Goal: Download file/media

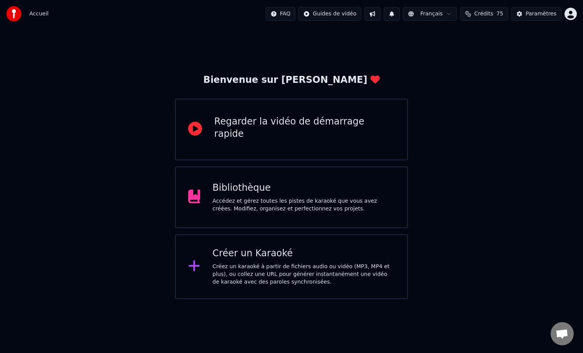
click at [207, 33] on div "Bienvenue sur Youka Regarder la vidéo de démarrage rapide Bibliothèque Accédez …" at bounding box center [291, 164] width 583 height 272
click at [182, 34] on div "Bienvenue sur Youka Regarder la vidéo de démarrage rapide Bibliothèque Accédez …" at bounding box center [291, 164] width 583 height 272
click at [270, 179] on div "Bibliothèque Accédez et gérez toutes les pistes de karaoké que vous avez créées…" at bounding box center [291, 198] width 233 height 62
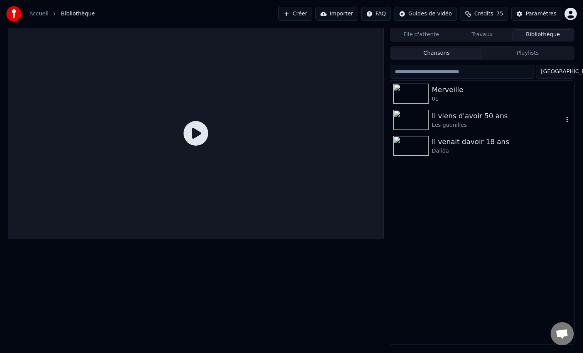
click at [572, 117] on div "Il viens d'avoir 50 ans Les guenilles" at bounding box center [482, 120] width 184 height 26
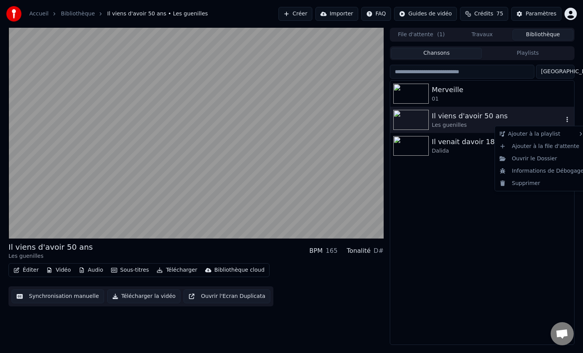
click at [570, 118] on icon "button" at bounding box center [568, 119] width 8 height 6
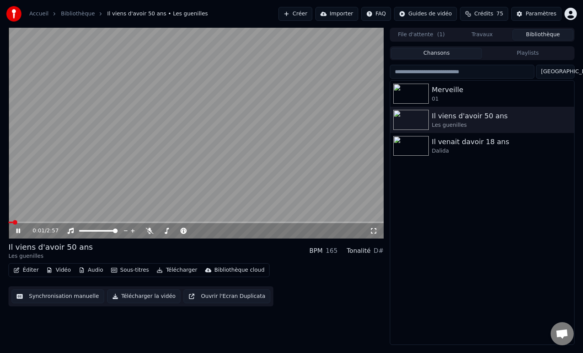
click at [20, 228] on icon at bounding box center [24, 231] width 18 height 6
click at [567, 120] on icon "button" at bounding box center [568, 119] width 2 height 5
click at [330, 289] on div "Éditer Vidéo Audio Sous-titres Télécharger Bibliothèque cloud Synchronisation m…" at bounding box center [195, 284] width 375 height 43
click at [141, 299] on button "Télécharger la vidéo" at bounding box center [144, 297] width 74 height 14
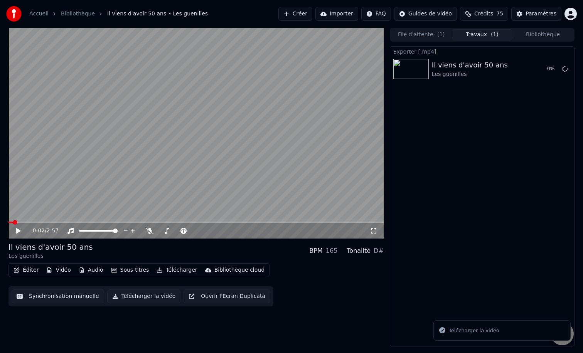
click at [319, 302] on div "Éditer Vidéo Audio Sous-titres Télécharger Bibliothèque cloud Synchronisation m…" at bounding box center [195, 284] width 375 height 43
click at [353, 320] on div "0:02 / 2:57 Il viens d'avoir 50 ans Les guenilles BPM 165 Tonalité D# Éditer Vi…" at bounding box center [195, 187] width 375 height 319
click at [341, 307] on div "0:02 / 2:57 Il viens d'avoir 50 ans Les guenilles BPM 165 Tonalité D# Éditer Vi…" at bounding box center [195, 187] width 375 height 319
click at [552, 73] on button "Afficher" at bounding box center [542, 69] width 34 height 14
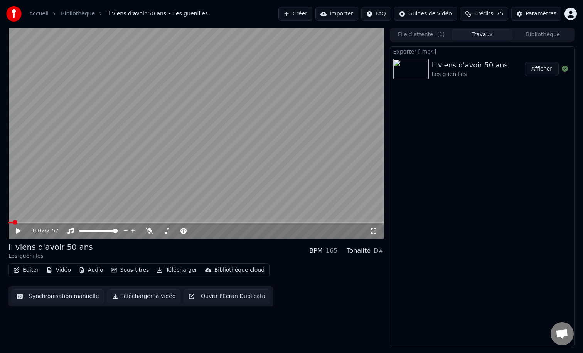
click at [512, 115] on div "Exporter [.mp4] Il viens d'avoir 50 ans Les guenilles Afficher" at bounding box center [482, 196] width 185 height 301
click at [499, 119] on div "Exporter [.mp4] Il viens d'avoir 50 ans Les guenilles Afficher" at bounding box center [482, 196] width 185 height 301
click at [488, 122] on div "Exporter [.mp4] Il viens d'avoir 50 ans Les guenilles Afficher" at bounding box center [482, 196] width 185 height 301
